Goal: Browse casually: Explore the website without a specific task or goal

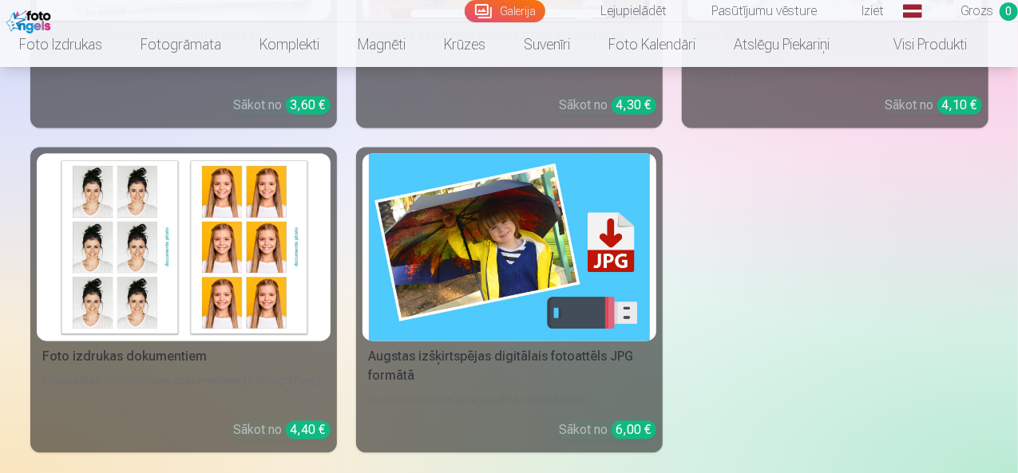
scroll to position [1533, 0]
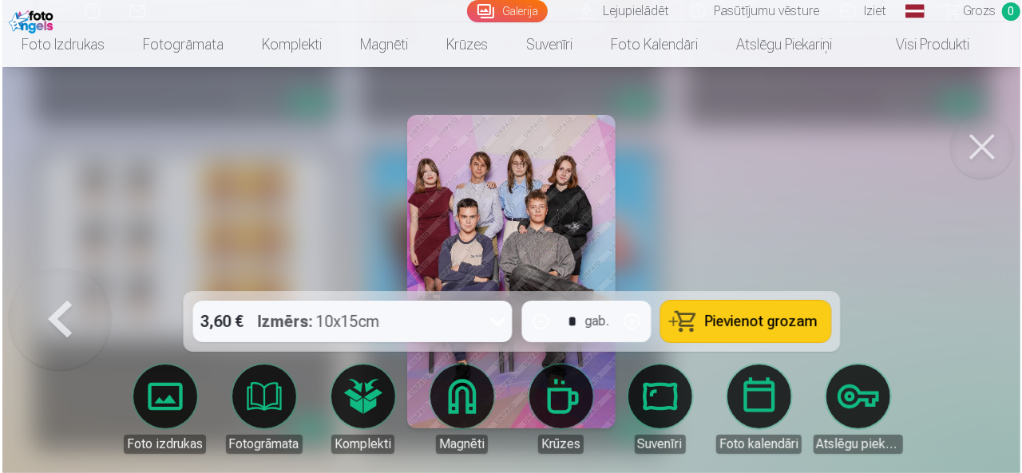
scroll to position [1536, 0]
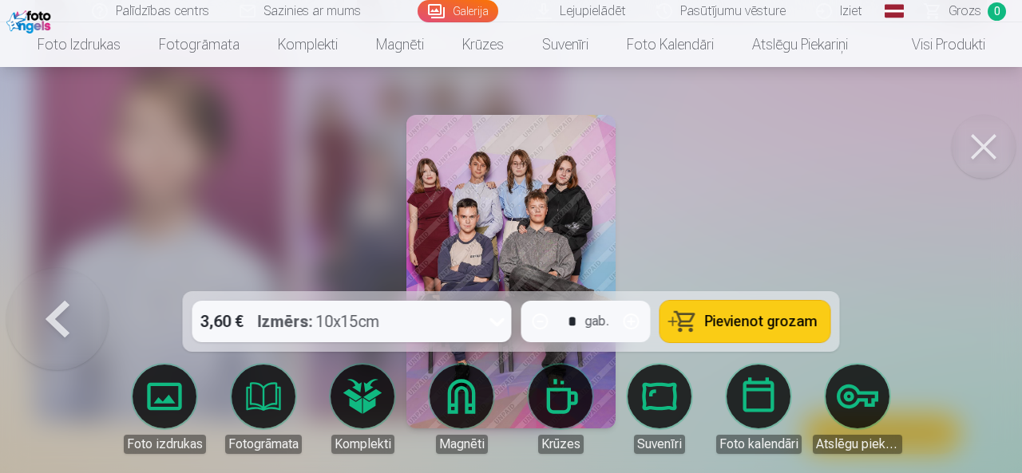
click at [505, 204] on img at bounding box center [510, 272] width 209 height 314
click at [426, 252] on img at bounding box center [510, 272] width 209 height 314
click at [466, 226] on img at bounding box center [510, 272] width 209 height 314
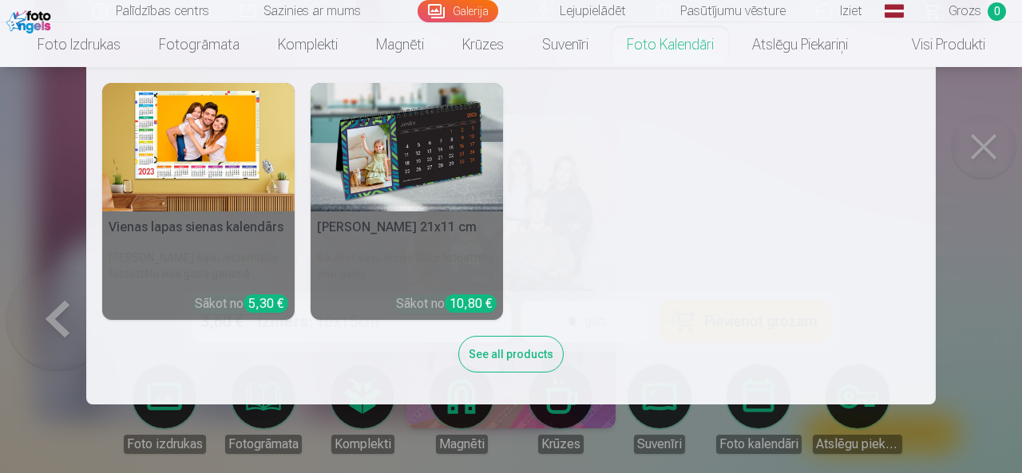
click at [986, 145] on nav "Vienas lapas sienas [PERSON_NAME] savu iecienītāko fotoattēlu visa gada garumā …" at bounding box center [511, 236] width 1022 height 338
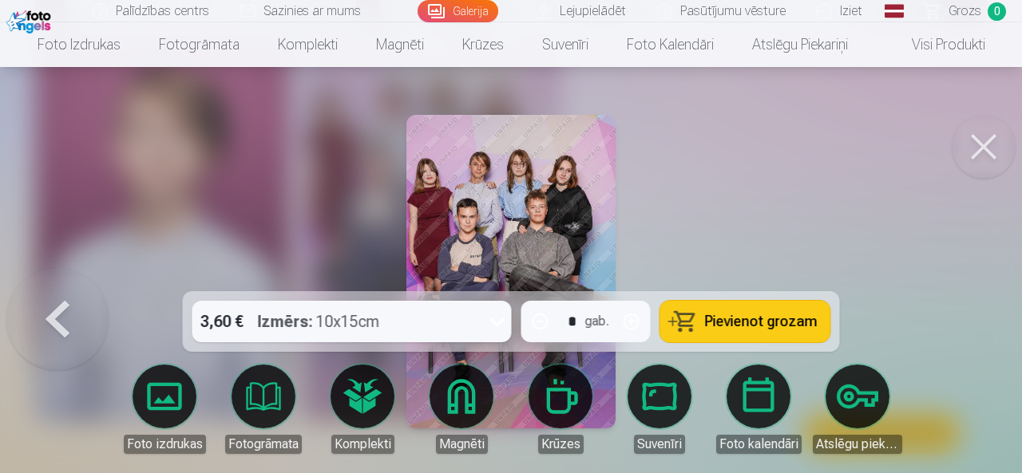
click at [985, 145] on button at bounding box center [984, 147] width 64 height 64
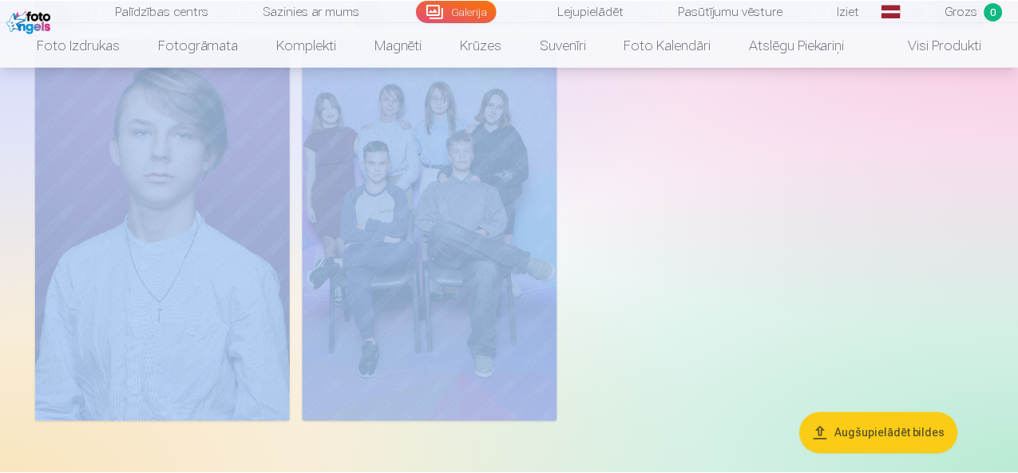
scroll to position [1533, 0]
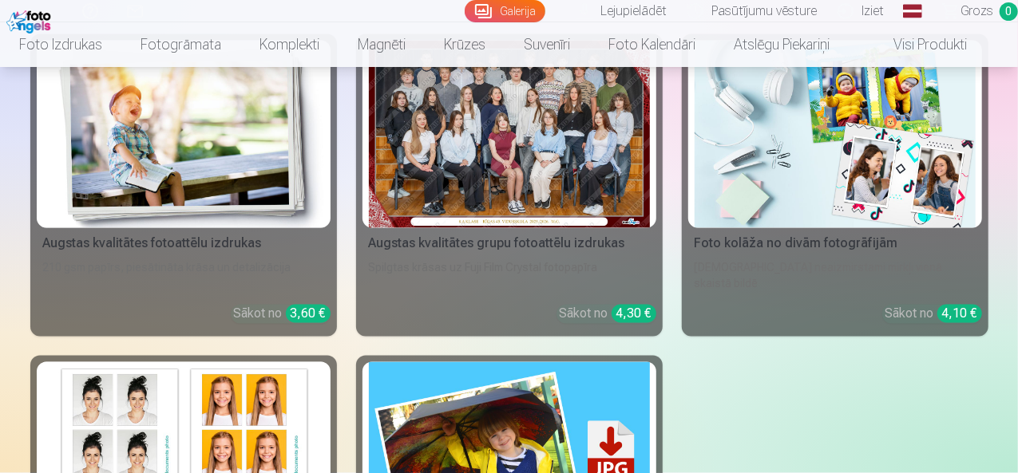
scroll to position [1309, 0]
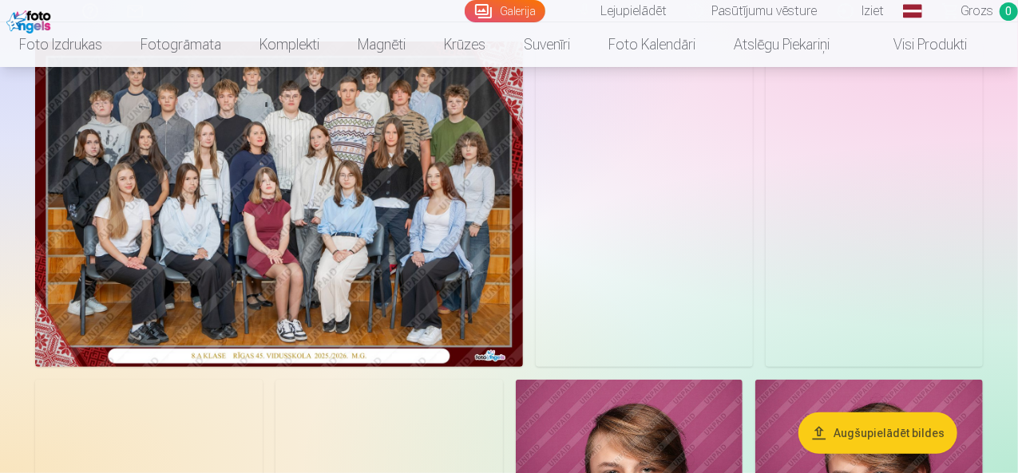
scroll to position [128, 0]
